Goal: Information Seeking & Learning: Understand process/instructions

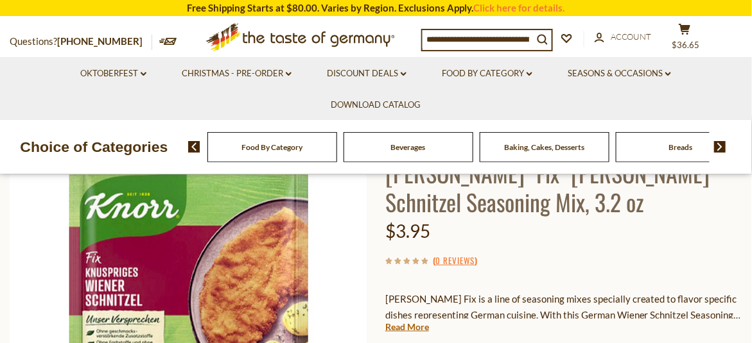
scroll to position [128, 0]
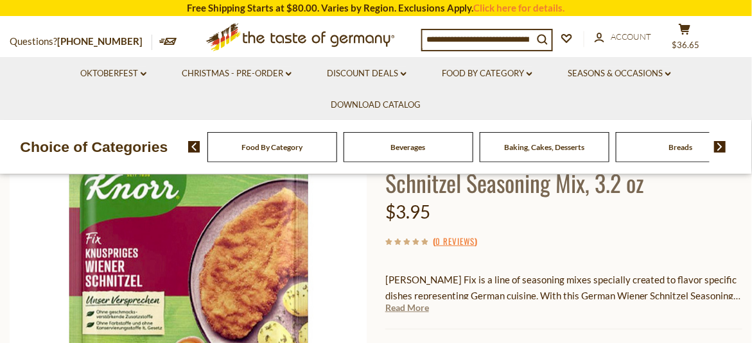
click at [409, 309] on link "Read More" at bounding box center [407, 308] width 44 height 13
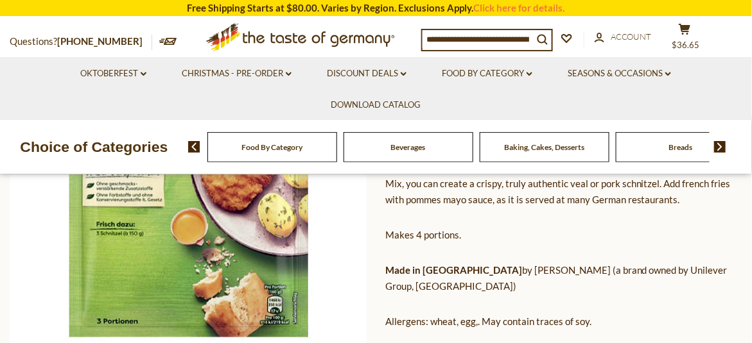
scroll to position [0, 0]
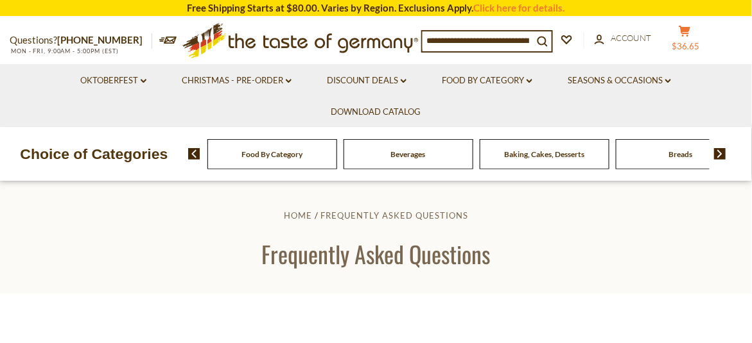
drag, startPoint x: 0, startPoint y: 0, endPoint x: 697, endPoint y: 49, distance: 698.7
click at [697, 49] on span "$36.65" at bounding box center [686, 46] width 28 height 10
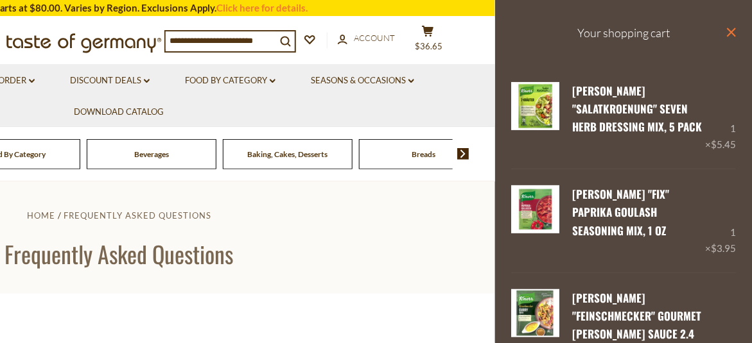
drag, startPoint x: 722, startPoint y: 28, endPoint x: 696, endPoint y: 28, distance: 25.7
click at [726, 28] on icon "close" at bounding box center [731, 33] width 10 height 10
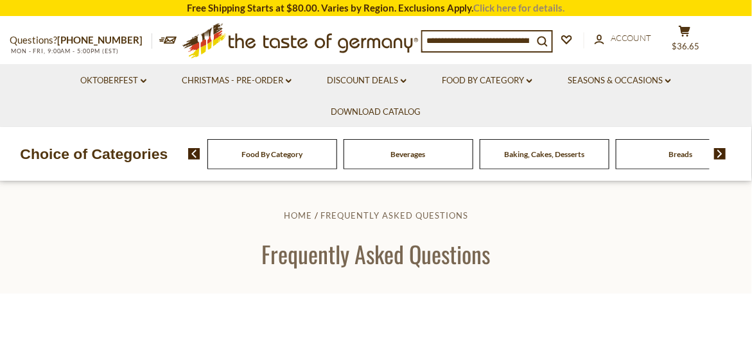
click at [490, 11] on link "Click here for details." at bounding box center [519, 8] width 91 height 12
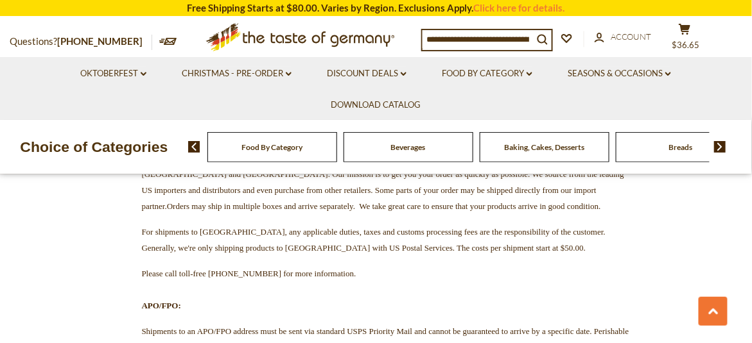
scroll to position [1219, 0]
